Goal: Information Seeking & Learning: Learn about a topic

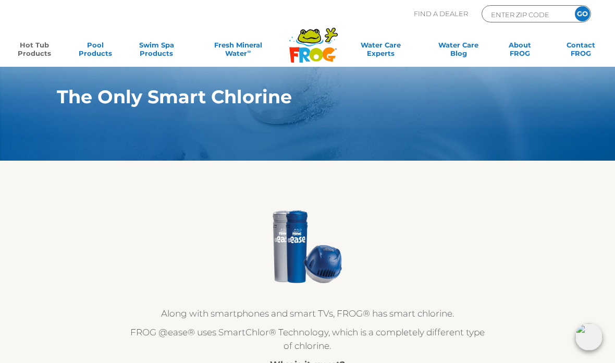
click at [35, 48] on link "Hot Tub Products" at bounding box center [33, 51] width 47 height 21
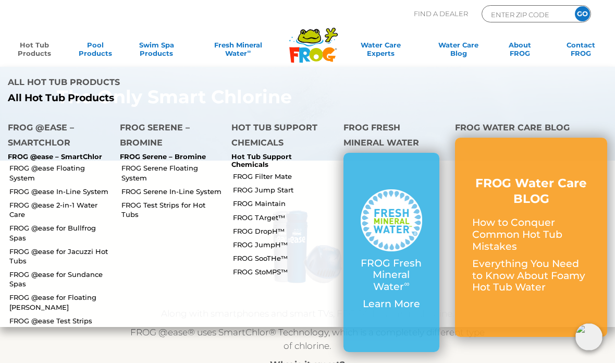
click at [67, 153] on p "FROG @ease – SmartChlor" at bounding box center [56, 157] width 96 height 8
click at [45, 200] on link "FROG @ease 2-in-1 Water Care" at bounding box center [60, 209] width 103 height 19
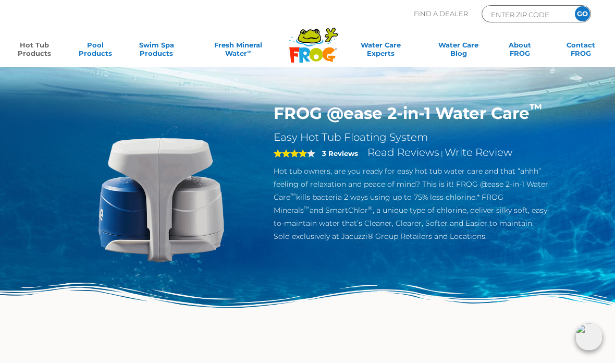
click at [455, 115] on h1 "FROG @ease 2-in-1 Water Care ™" at bounding box center [412, 113] width 277 height 20
click at [32, 51] on link "Hot Tub Products" at bounding box center [33, 51] width 47 height 21
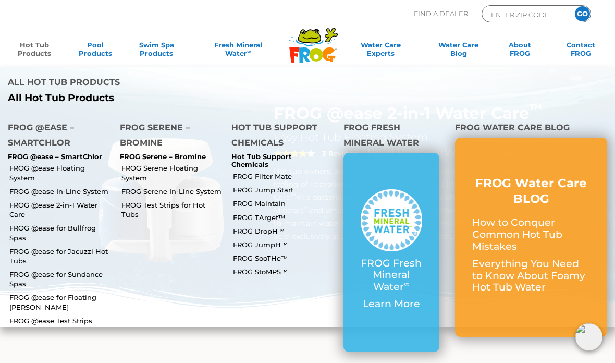
click at [48, 187] on link "FROG @ease In-Line System" at bounding box center [60, 191] width 103 height 9
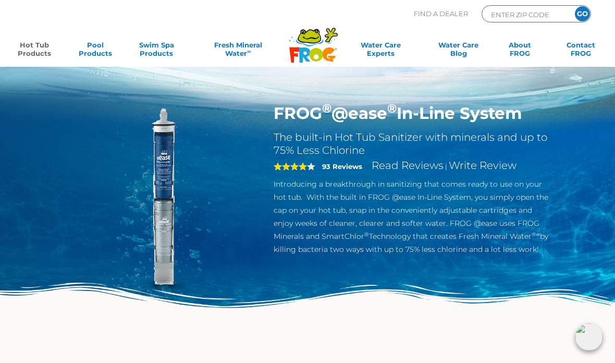
click at [38, 52] on link "Hot Tub Products" at bounding box center [33, 51] width 47 height 21
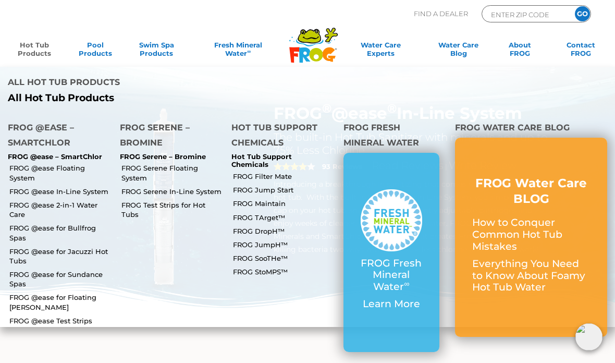
click at [48, 200] on link "FROG @ease 2-in-1 Water Care" at bounding box center [60, 209] width 103 height 19
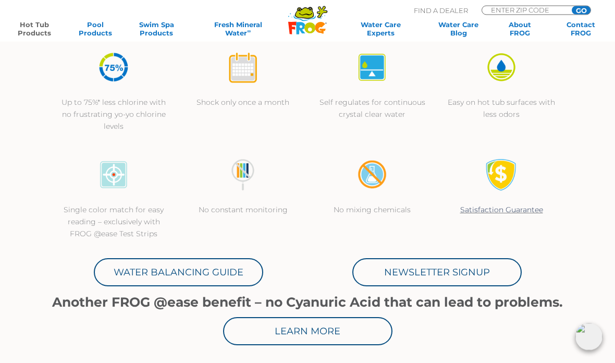
scroll to position [312, 0]
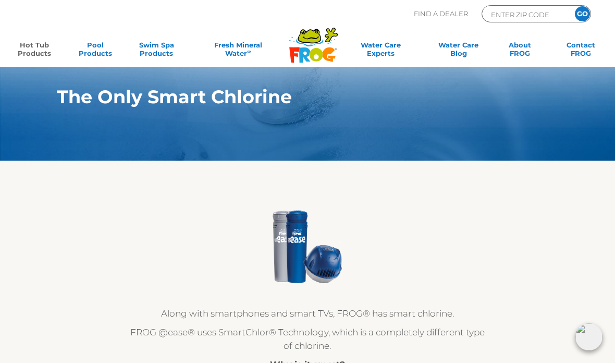
click at [26, 57] on link "Hot Tub Products" at bounding box center [33, 51] width 47 height 21
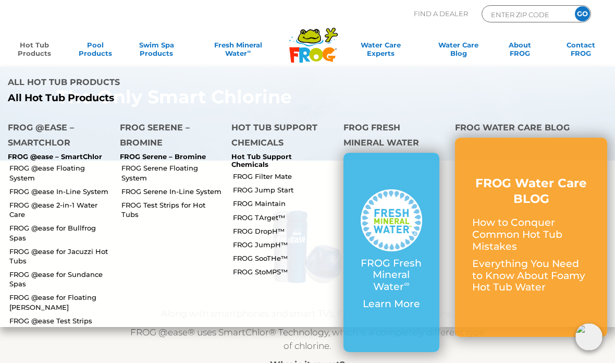
click at [48, 200] on link "FROG @ease 2-in-1 Water Care" at bounding box center [60, 209] width 103 height 19
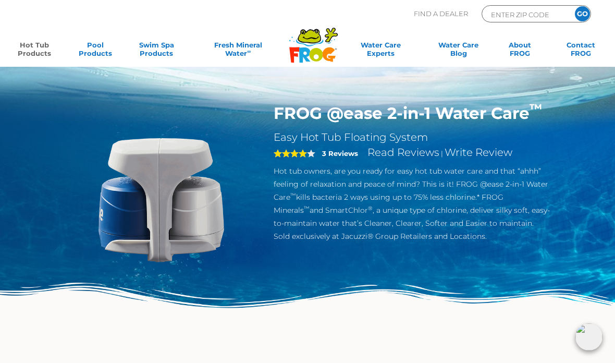
click at [363, 254] on div "FROG @ease 2-in-1 Water Care ™ Easy Hot Tub Floating System 4 3 Reviews Read Re…" at bounding box center [307, 215] width 501 height 225
